Goal: Task Accomplishment & Management: Complete application form

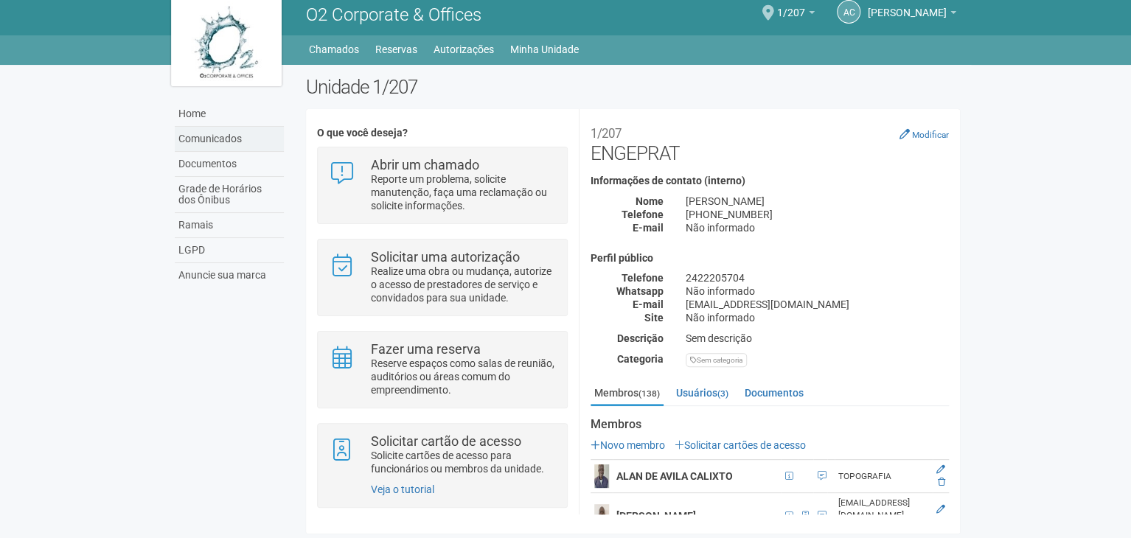
scroll to position [11, 0]
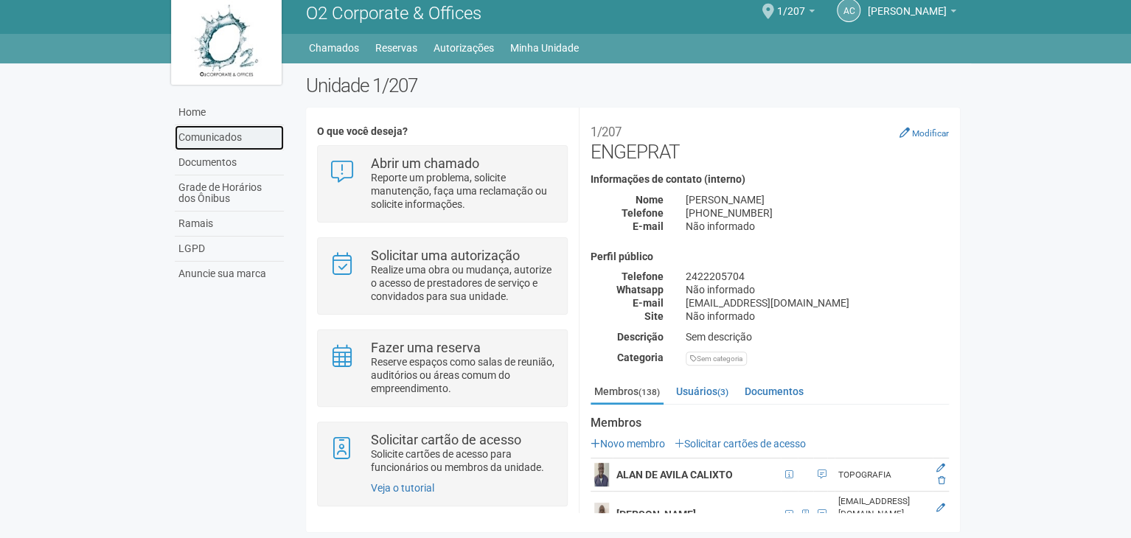
click at [201, 131] on link "Comunicados" at bounding box center [229, 137] width 109 height 25
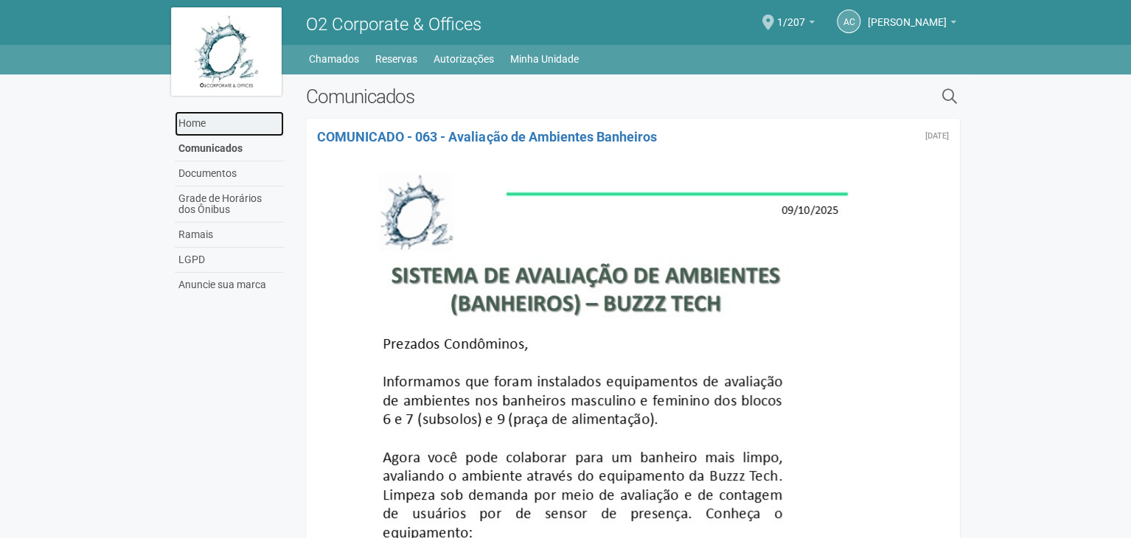
click at [201, 128] on link "Home" at bounding box center [229, 123] width 109 height 25
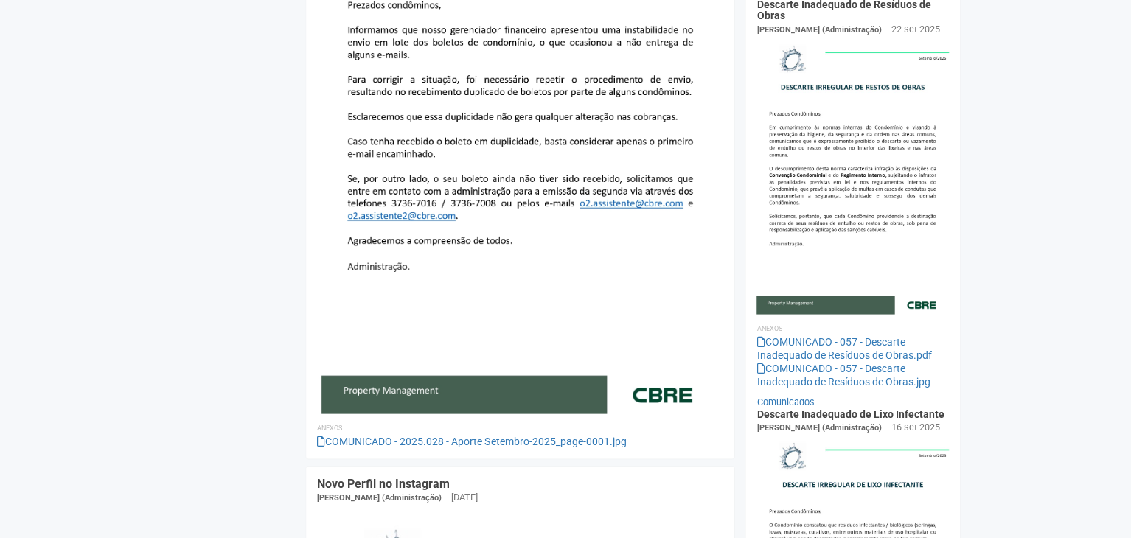
scroll to position [1327, 0]
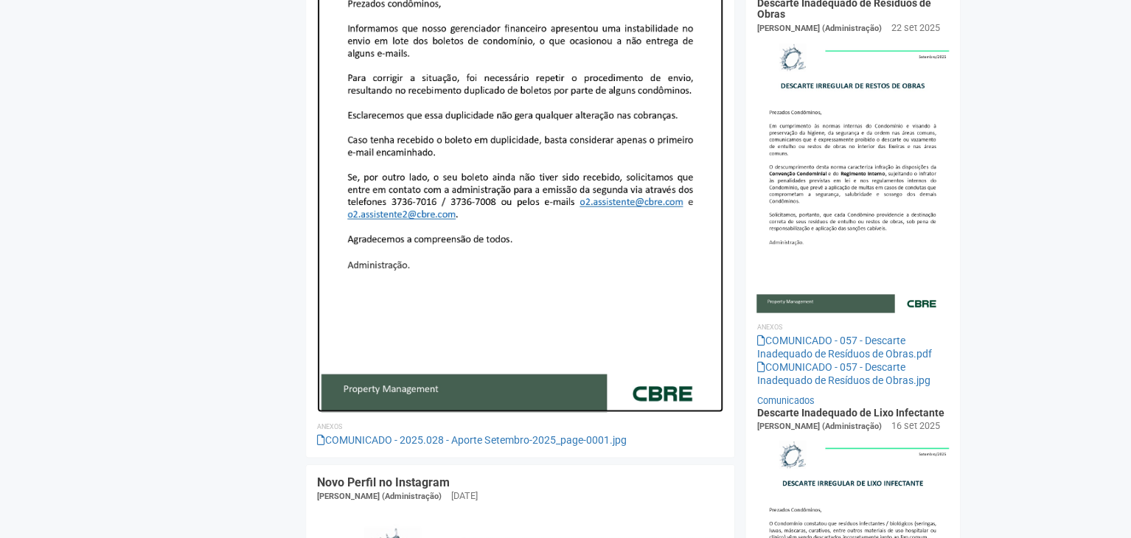
drag, startPoint x: 707, startPoint y: 361, endPoint x: 544, endPoint y: -17, distance: 411.2
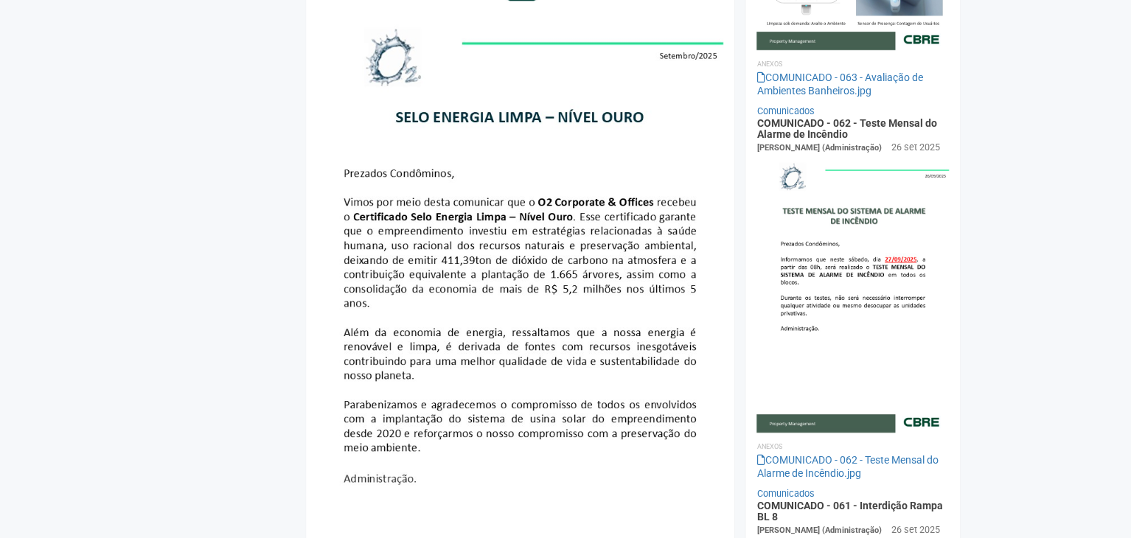
scroll to position [0, 0]
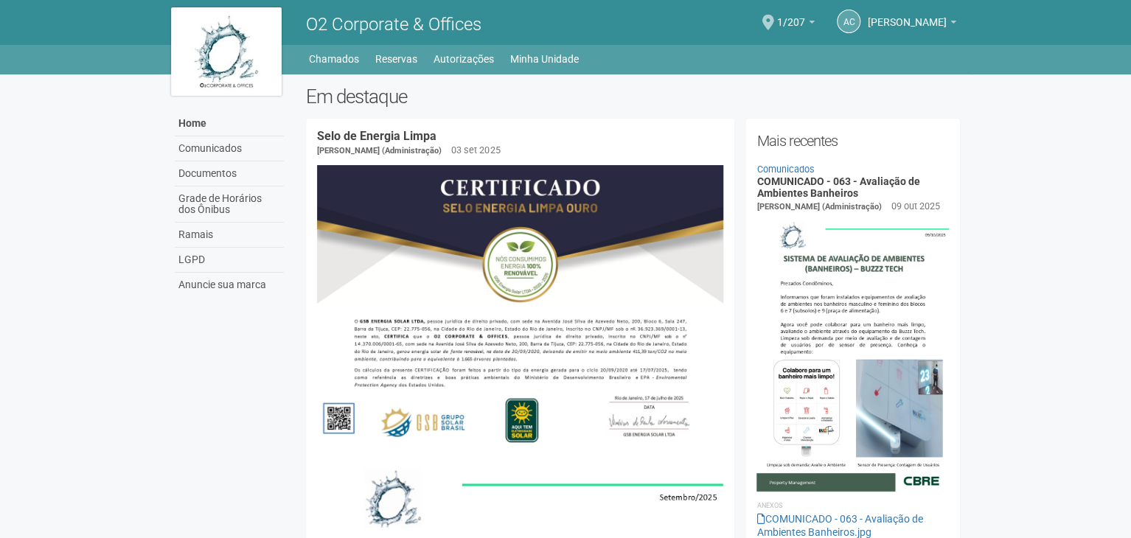
drag, startPoint x: 991, startPoint y: 159, endPoint x: 484, endPoint y: -64, distance: 554.3
click at [804, 21] on span "1/207" at bounding box center [791, 15] width 28 height 26
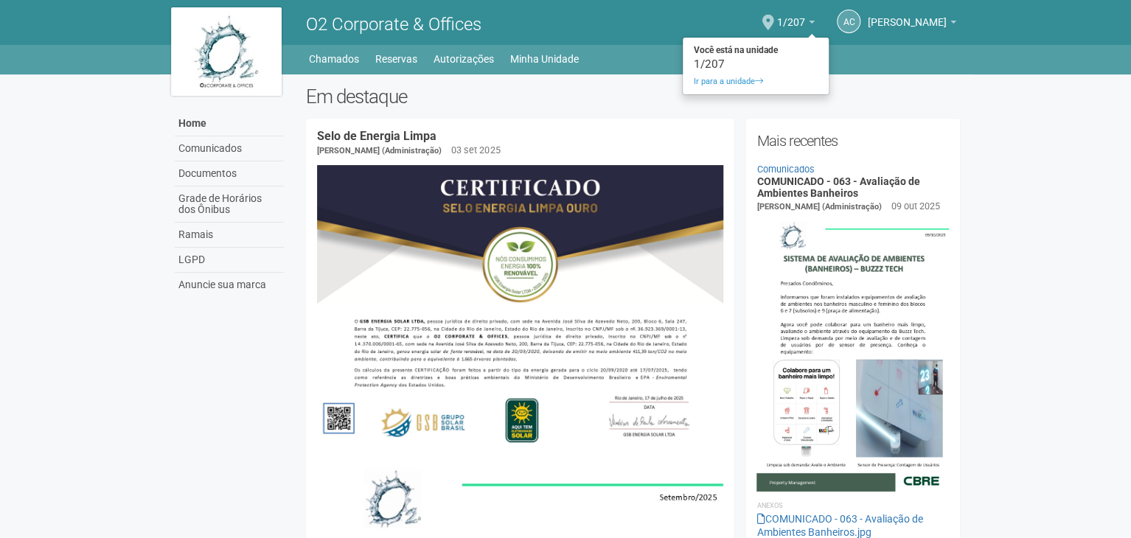
click at [775, 18] on div "AC Andréa Cunha Andréa Cunha compras@engeprat.com.br Meu perfil Alterar senha S…" at bounding box center [802, 22] width 323 height 41
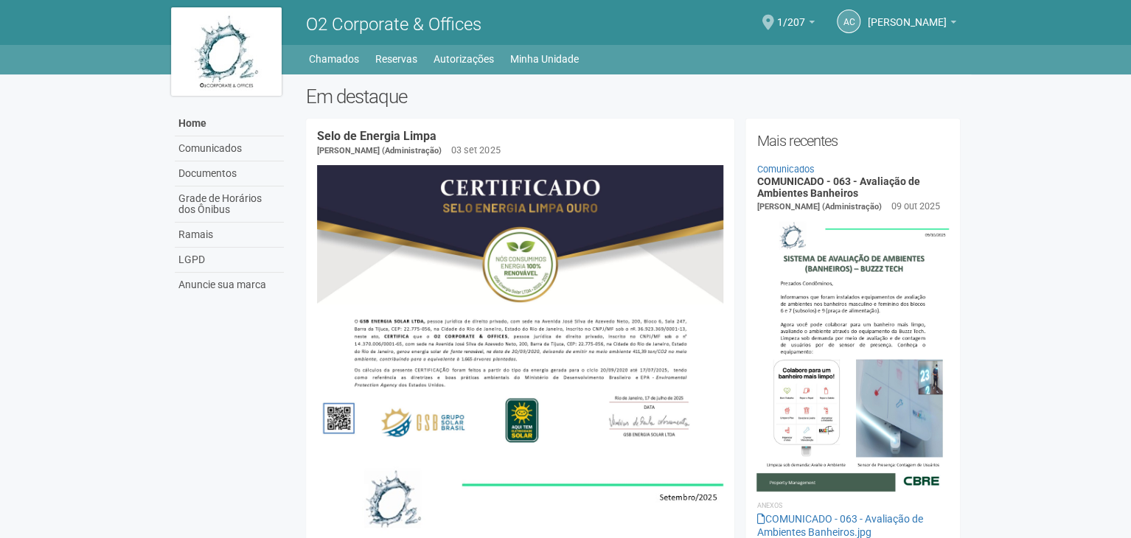
click at [774, 22] on span at bounding box center [768, 22] width 12 height 15
click at [796, 24] on span "1/207" at bounding box center [791, 15] width 28 height 26
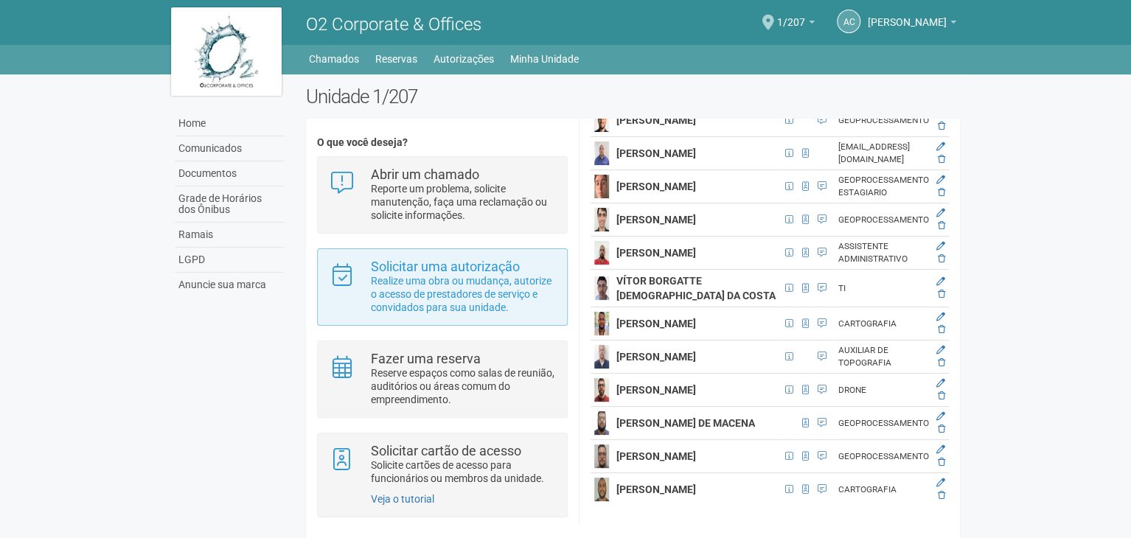
scroll to position [11, 0]
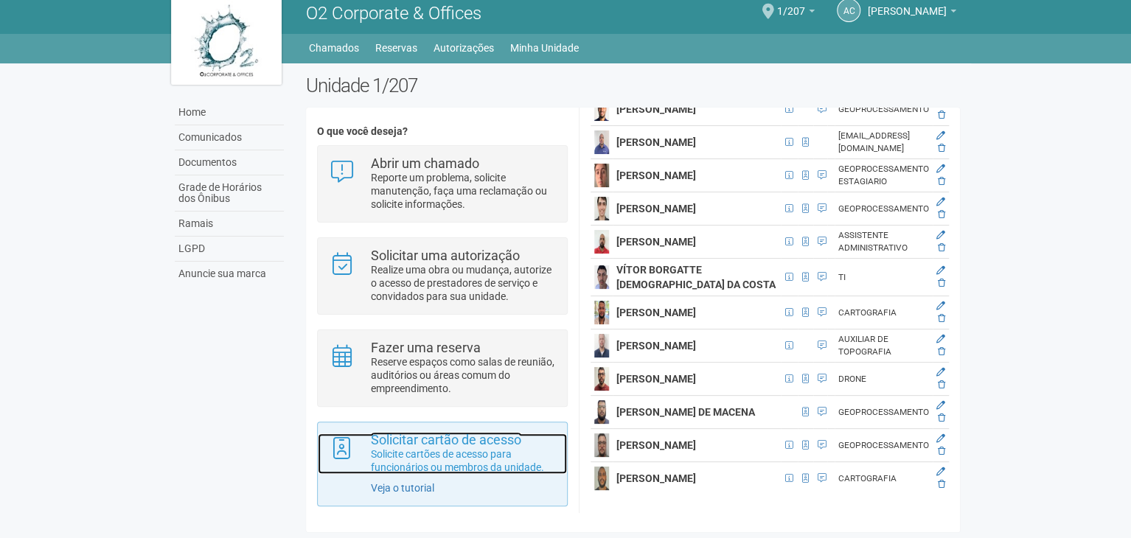
click at [428, 449] on p "Solicite cartões de acesso para funcionários ou membros da unidade." at bounding box center [463, 461] width 185 height 27
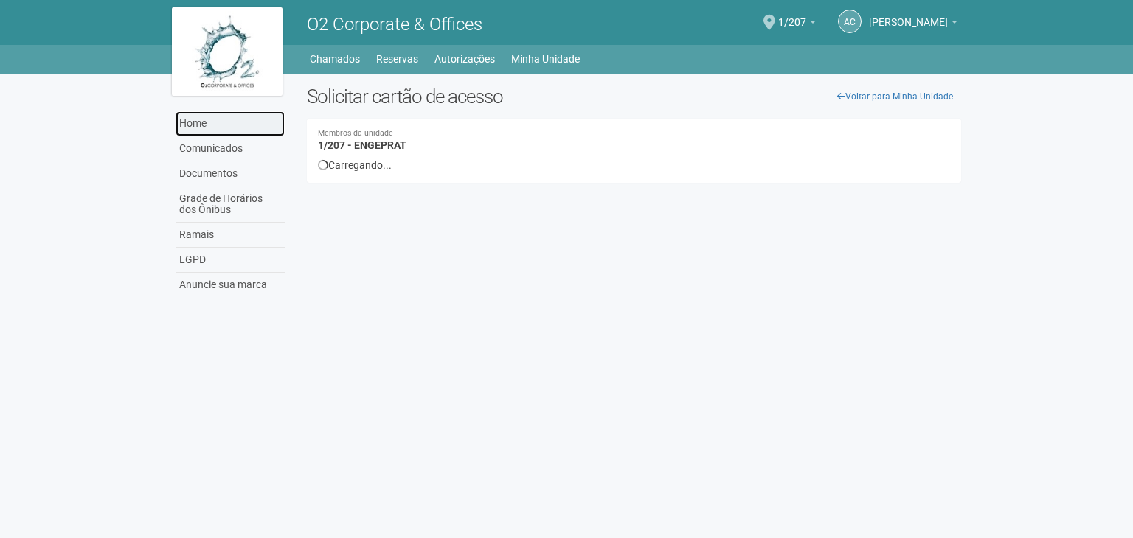
click at [222, 131] on link "Home" at bounding box center [229, 123] width 109 height 25
